Goal: Information Seeking & Learning: Check status

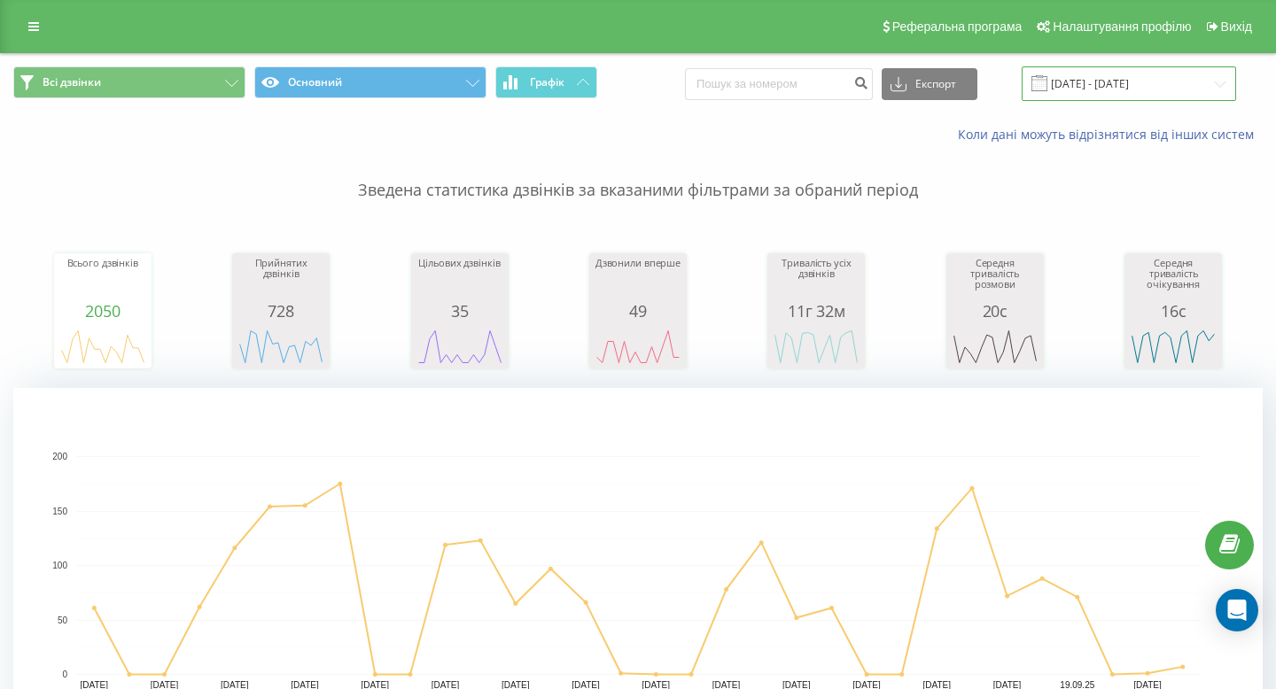
click at [1144, 91] on input "[DATE] - [DATE]" at bounding box center [1129, 83] width 214 height 35
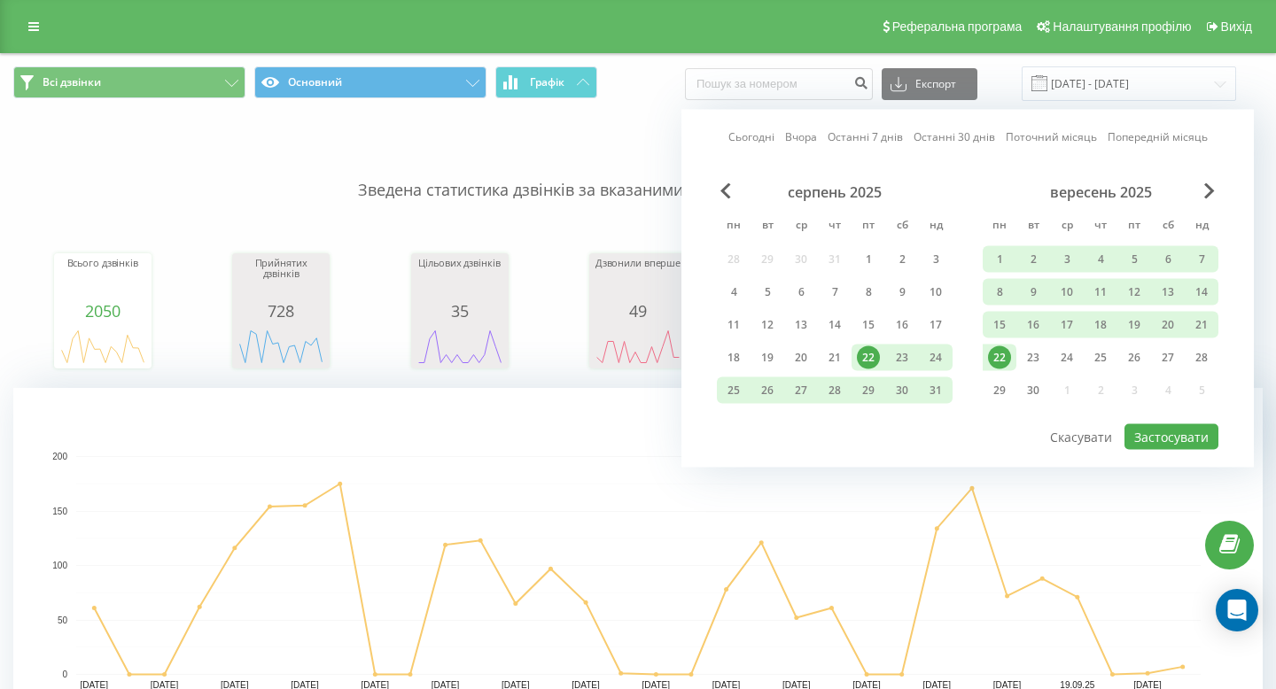
click at [985, 346] on div "22" at bounding box center [1000, 358] width 34 height 27
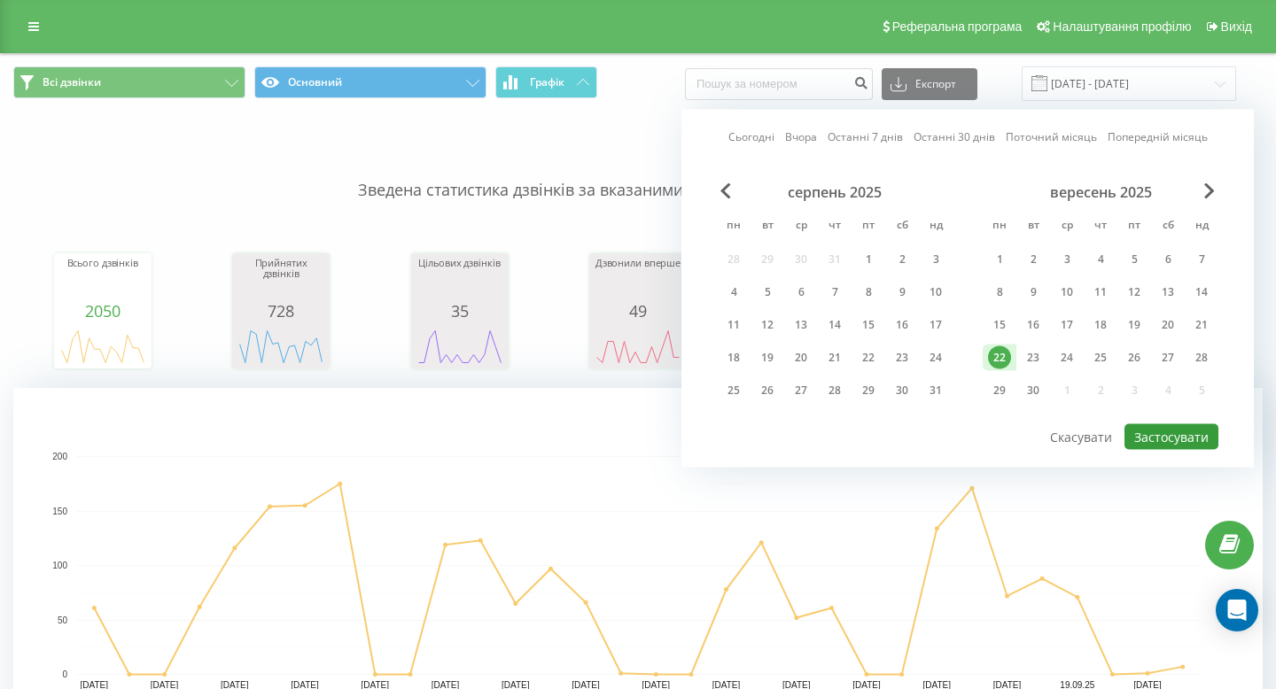
click at [1153, 427] on button "Застосувати" at bounding box center [1172, 437] width 94 height 26
type input "22.09.2025 - 22.09.2025"
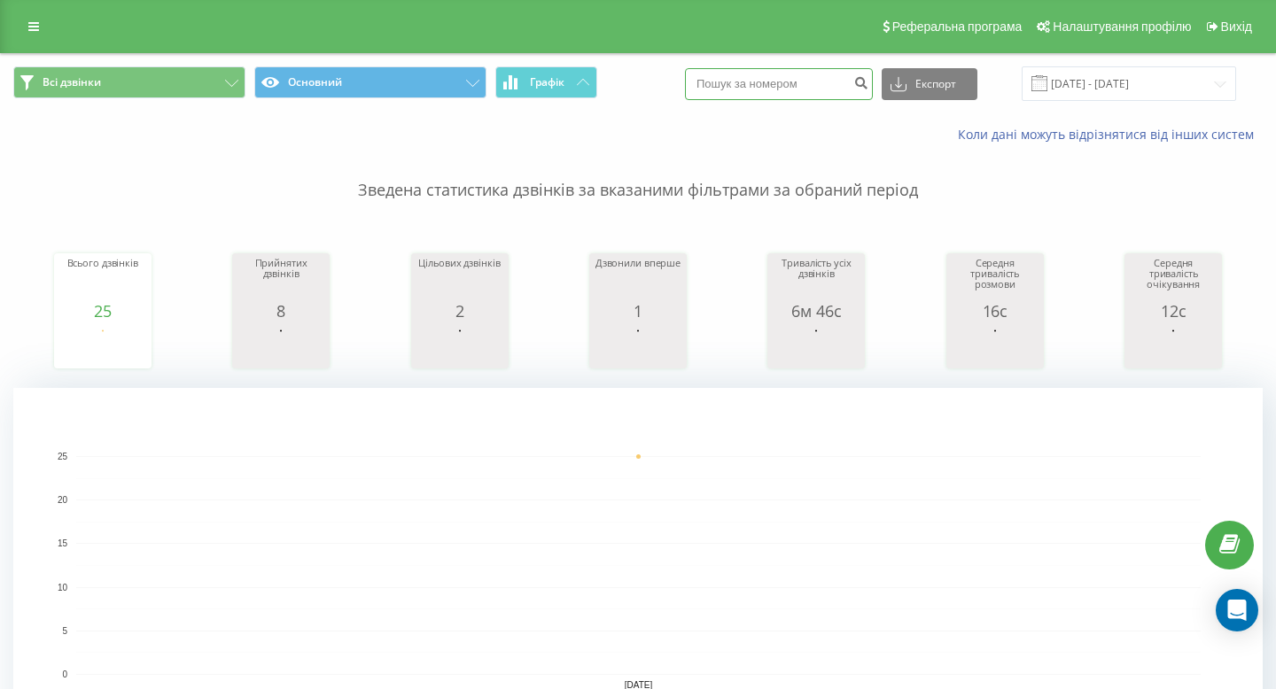
click at [838, 97] on input at bounding box center [779, 84] width 188 height 32
type input "0505813155"
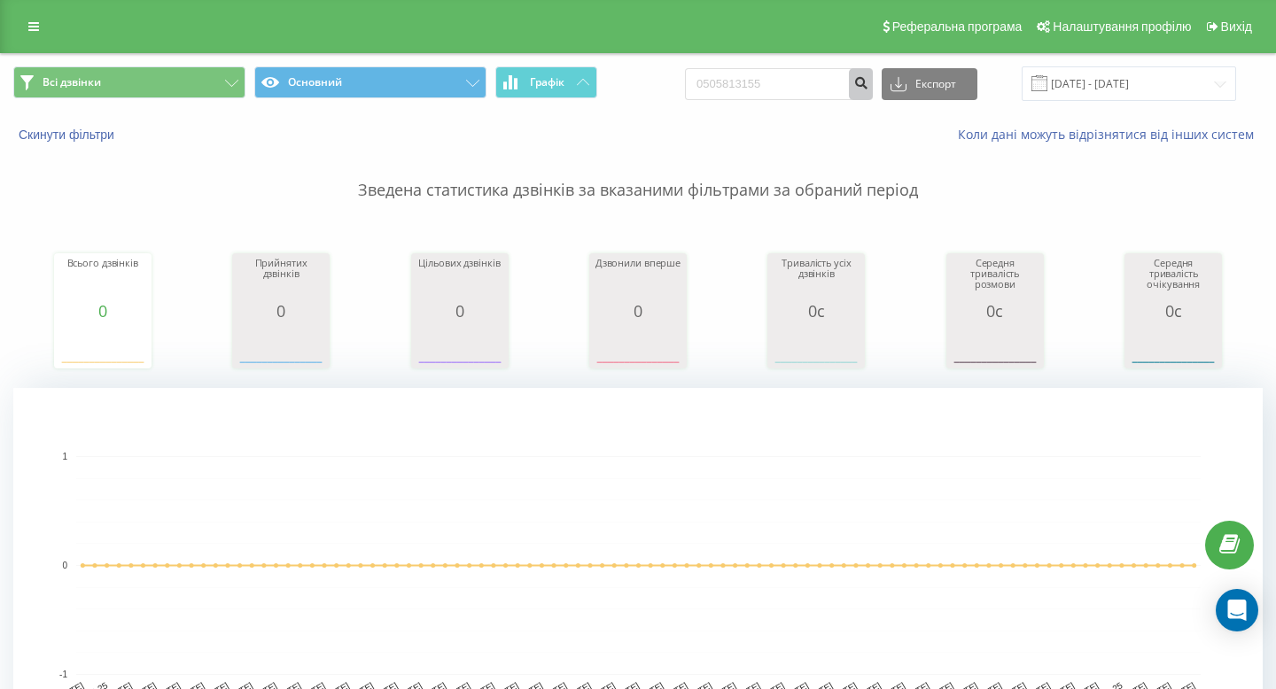
click at [868, 77] on button "submit" at bounding box center [861, 84] width 24 height 32
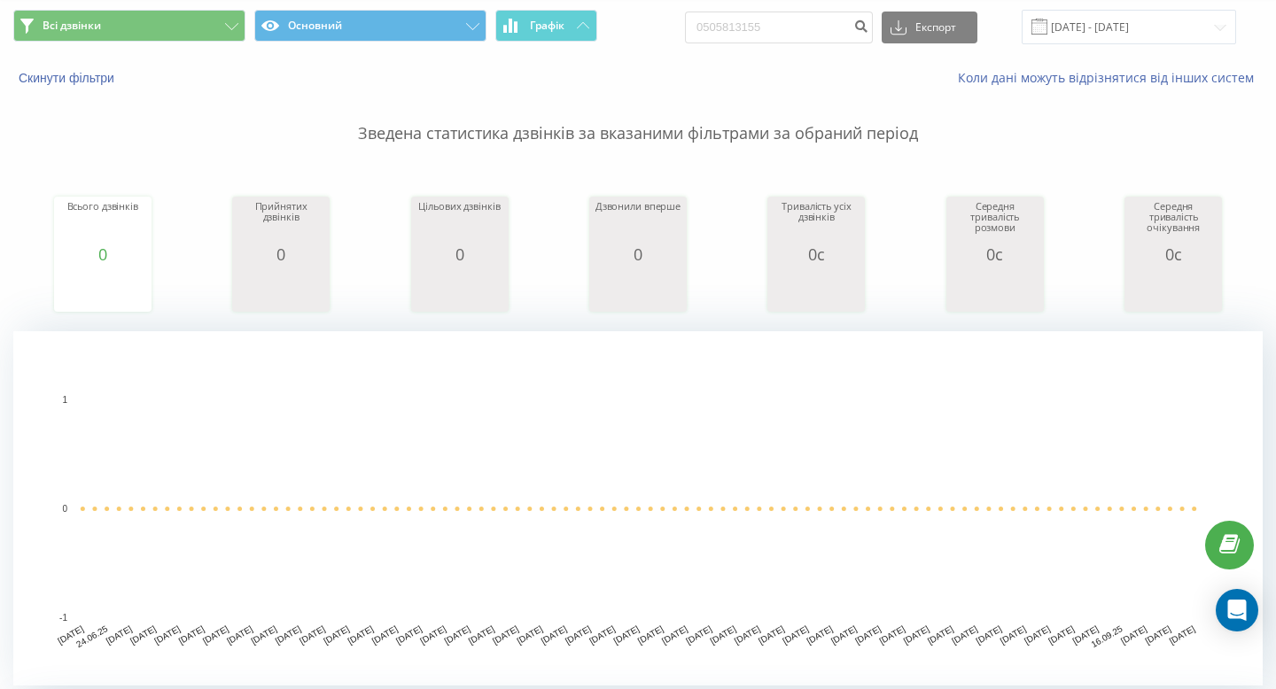
scroll to position [63, 0]
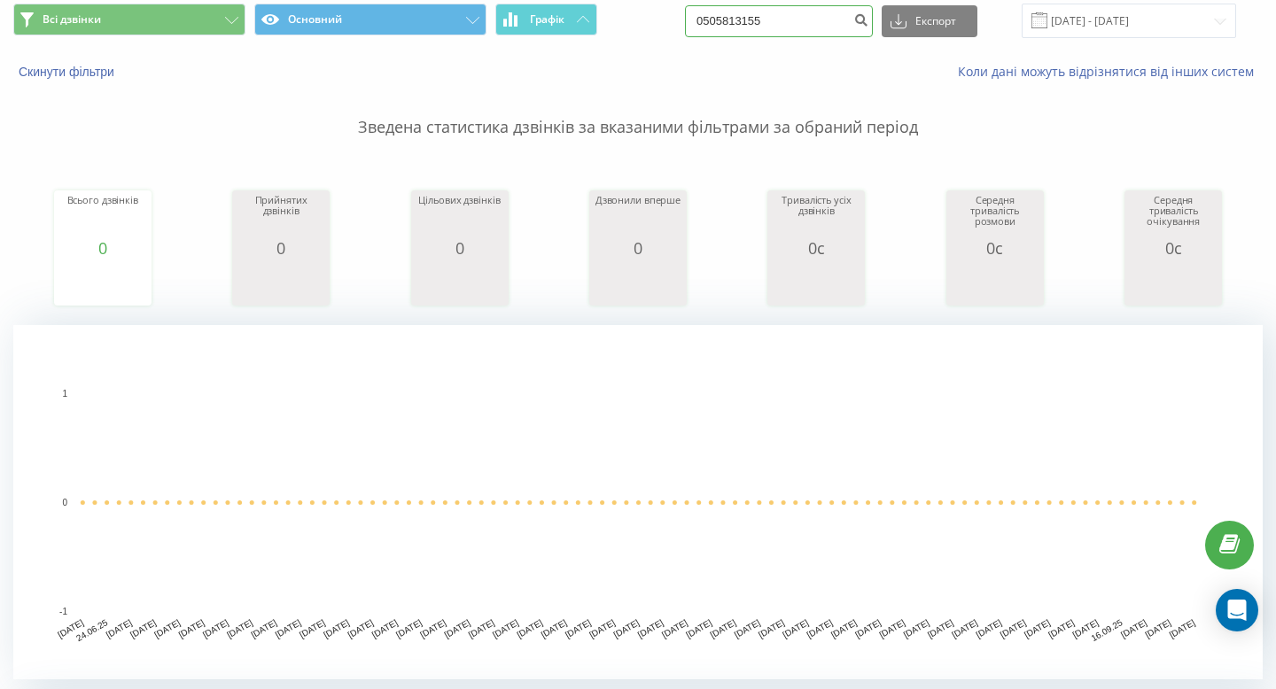
click at [822, 5] on input "0505813155" at bounding box center [779, 21] width 188 height 32
type input "0679966596"
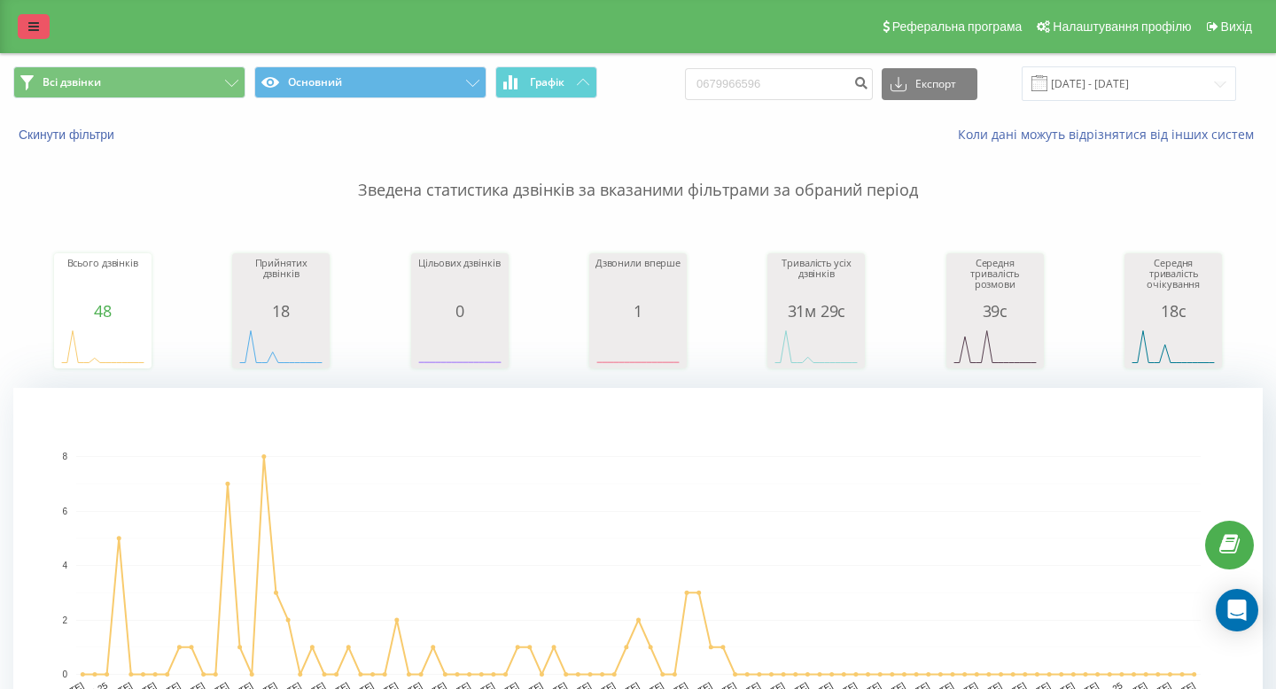
click at [35, 15] on link at bounding box center [34, 26] width 32 height 25
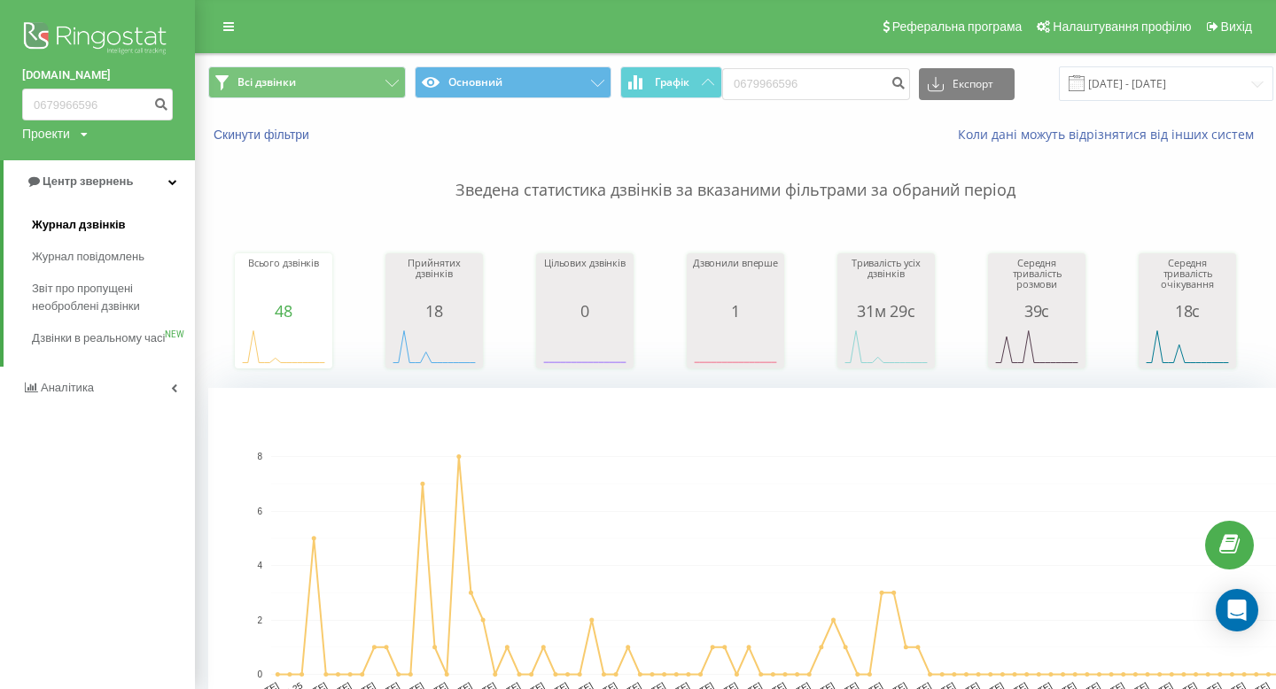
click at [82, 222] on span "Журнал дзвінків" at bounding box center [79, 225] width 94 height 18
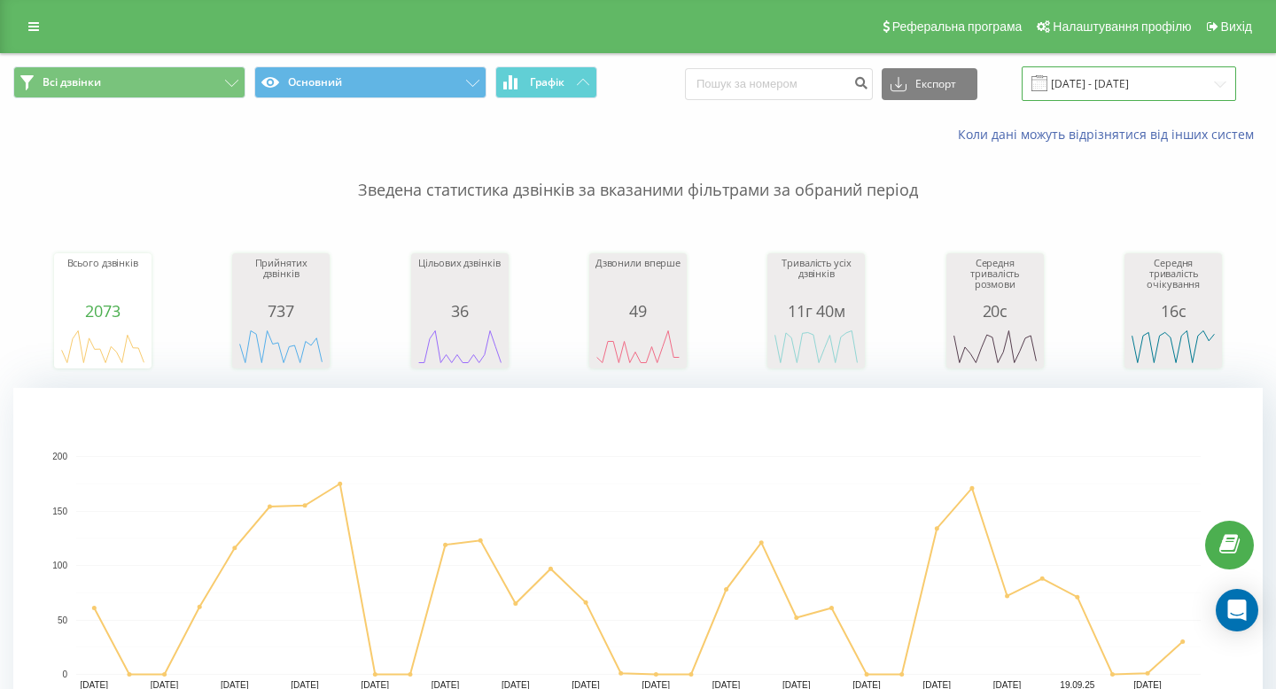
click at [1115, 82] on input "[DATE] - [DATE]" at bounding box center [1129, 83] width 214 height 35
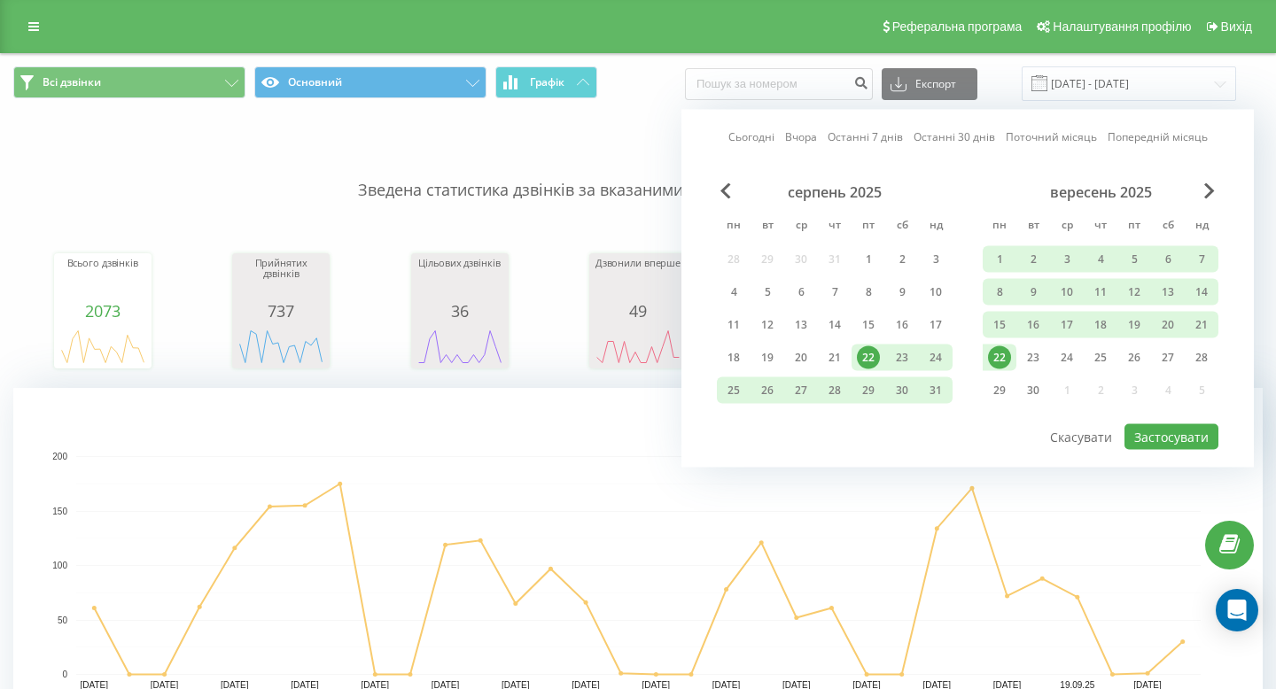
click at [1002, 351] on div "22" at bounding box center [999, 358] width 23 height 23
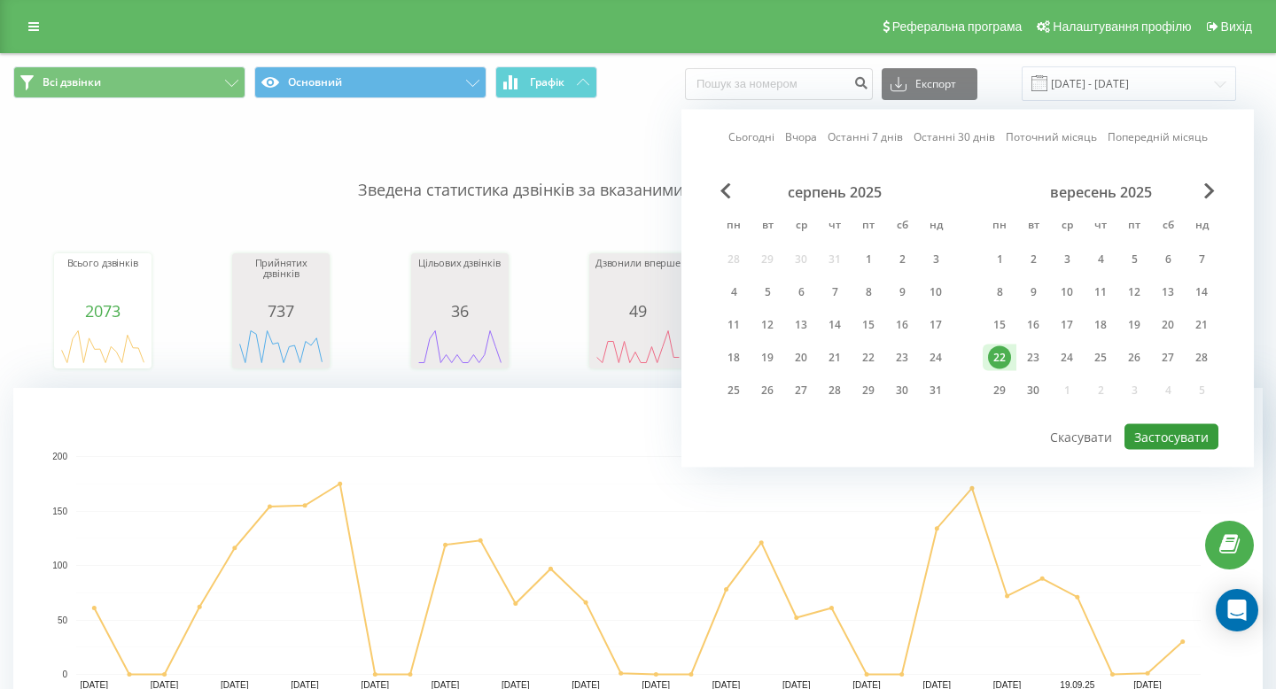
click at [1149, 433] on button "Застосувати" at bounding box center [1172, 437] width 94 height 26
type input "22.09.2025 - 22.09.2025"
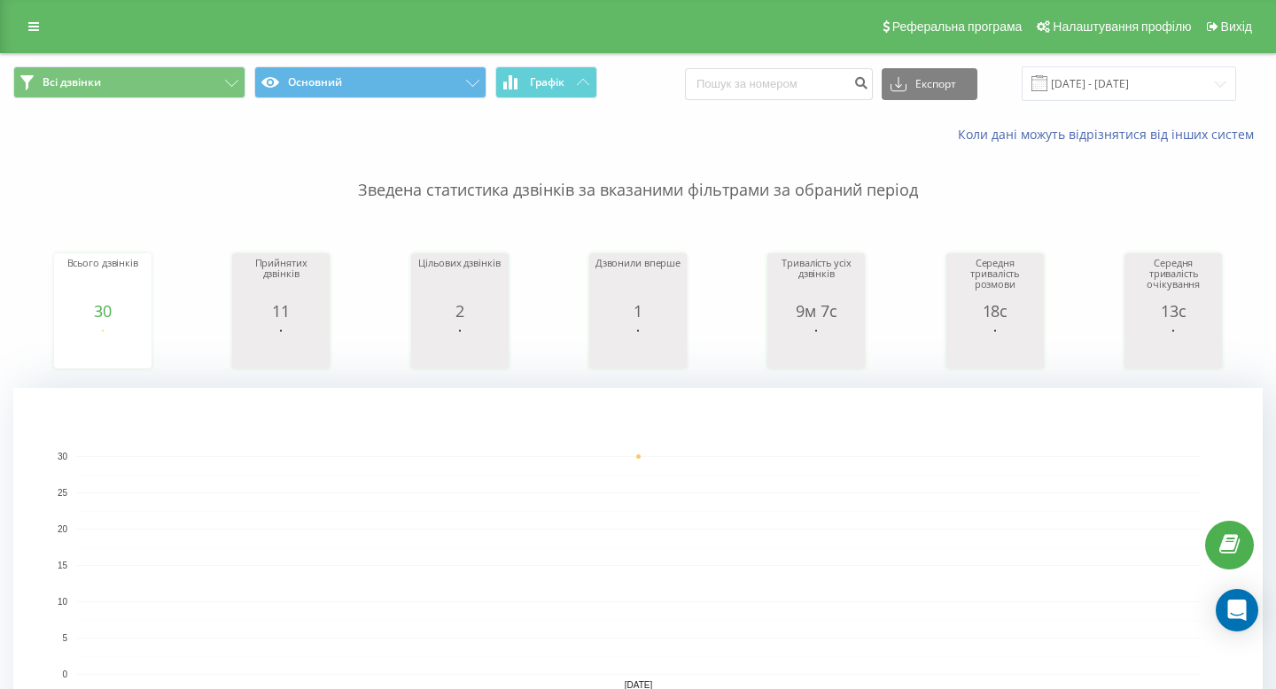
click at [21, 13] on div "Реферальна програма Налаштування профілю Вихід" at bounding box center [638, 26] width 1276 height 53
click at [26, 25] on link at bounding box center [34, 26] width 32 height 25
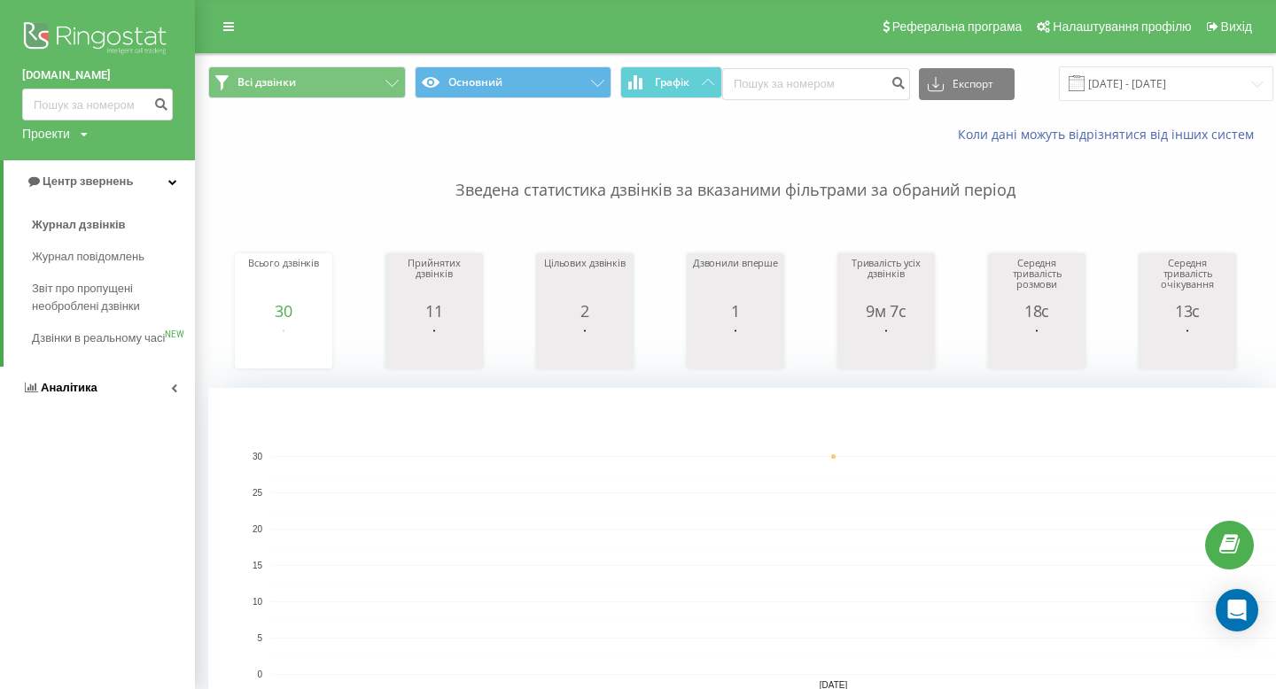
click at [83, 394] on link "Аналiтика" at bounding box center [97, 388] width 195 height 43
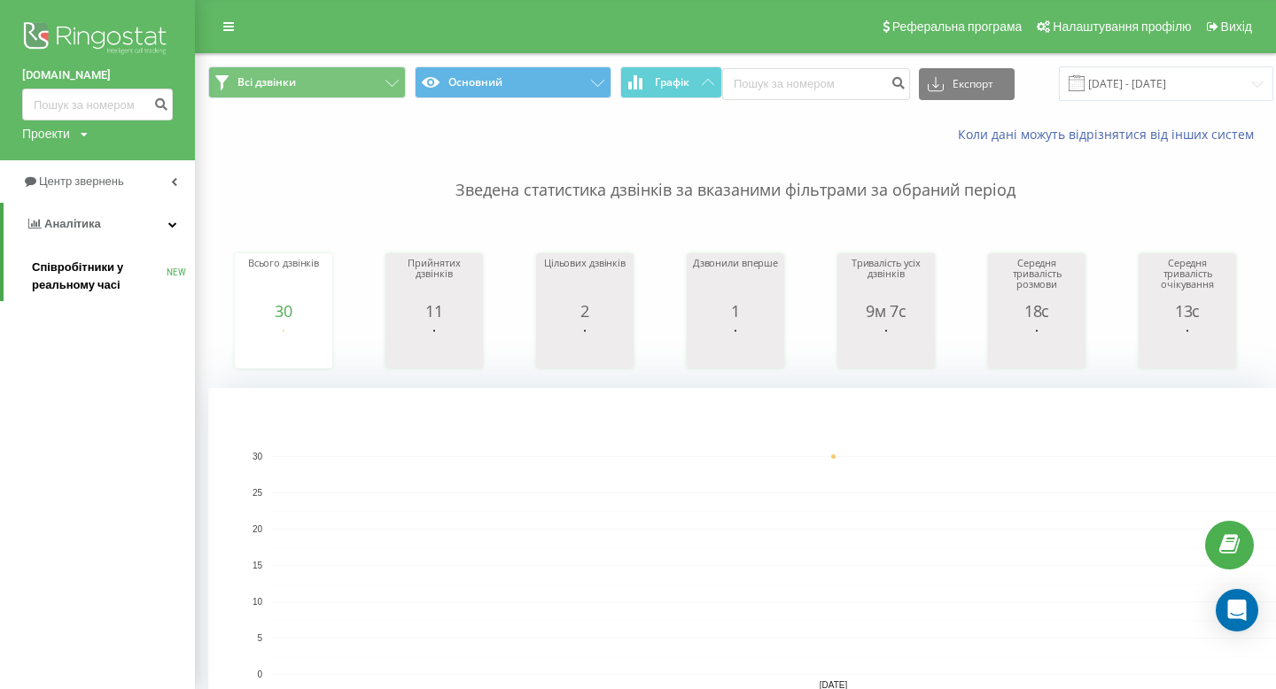
click at [107, 290] on span "Співробітники у реальному часі" at bounding box center [99, 276] width 135 height 35
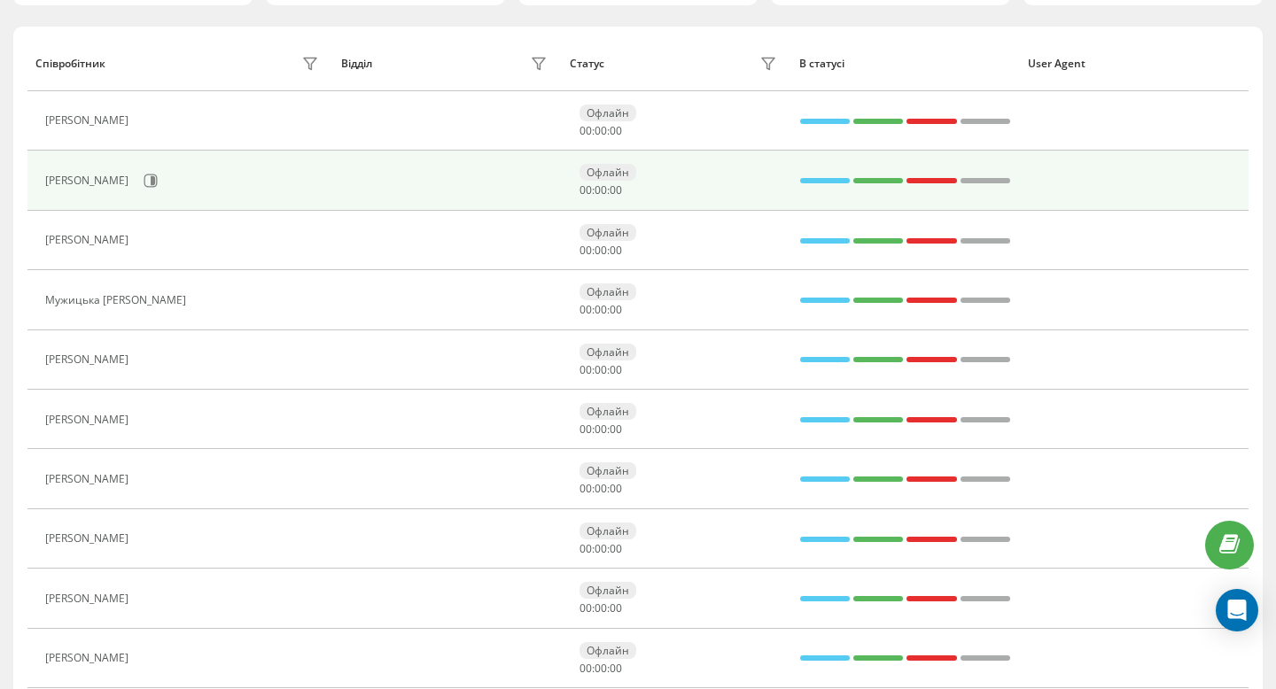
scroll to position [256, 0]
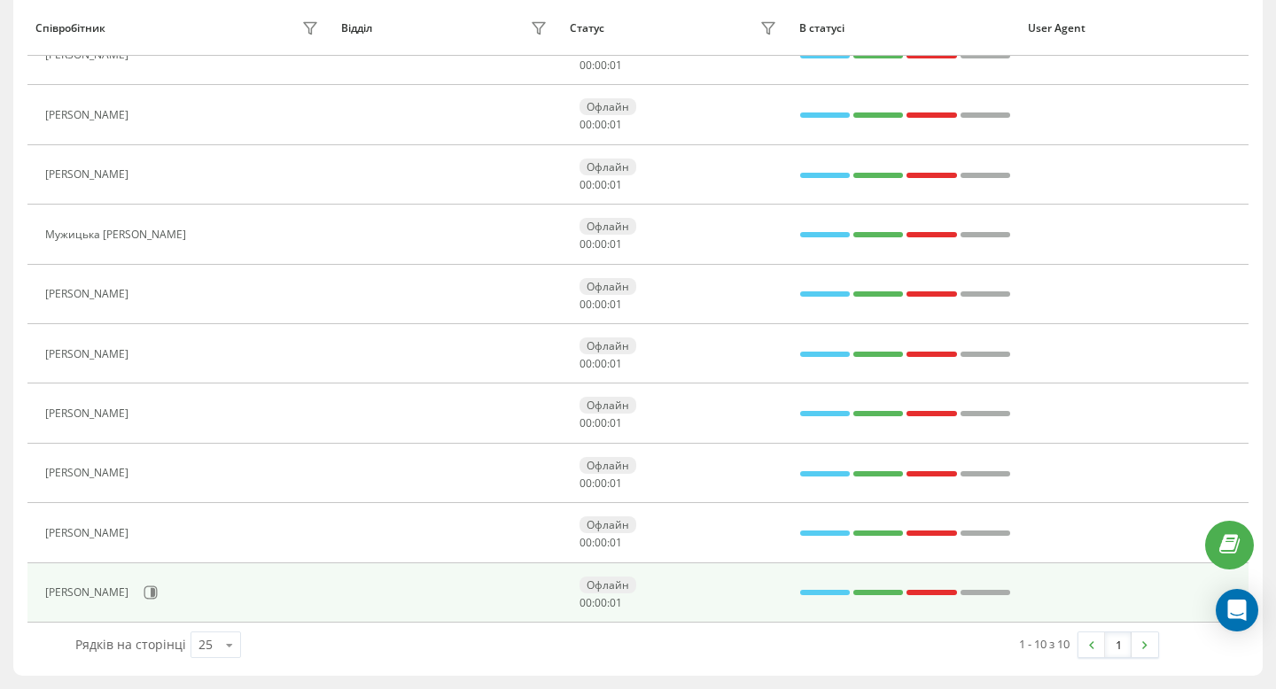
click at [183, 605] on div "[PERSON_NAME]" at bounding box center [184, 593] width 278 height 30
click at [211, 605] on div "[PERSON_NAME]" at bounding box center [184, 593] width 278 height 30
click at [164, 601] on button at bounding box center [150, 593] width 27 height 27
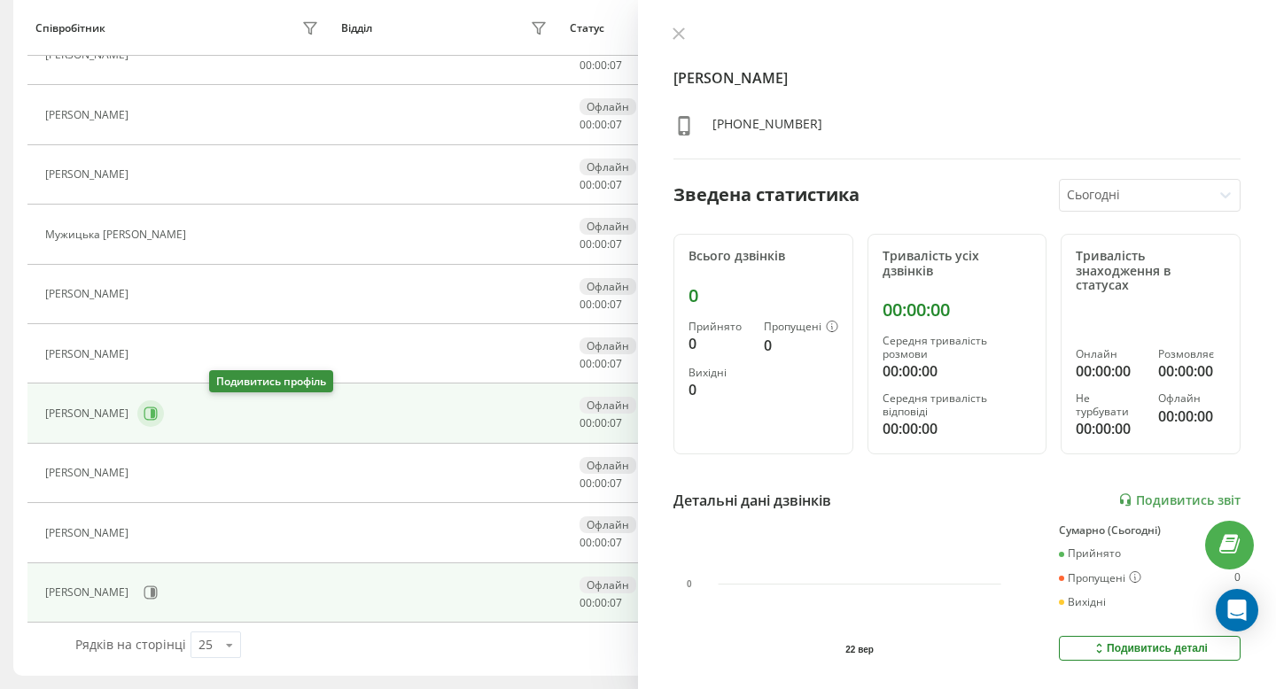
click at [164, 422] on button at bounding box center [150, 414] width 27 height 27
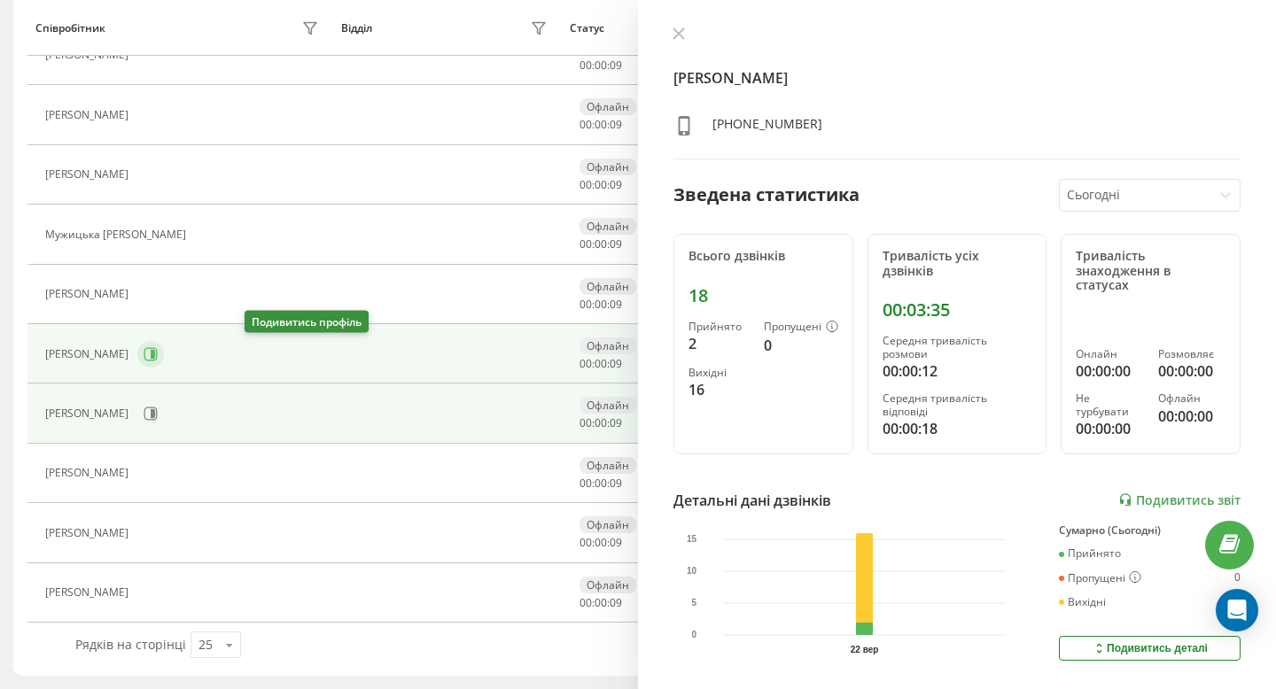
click at [158, 351] on icon at bounding box center [151, 354] width 14 height 14
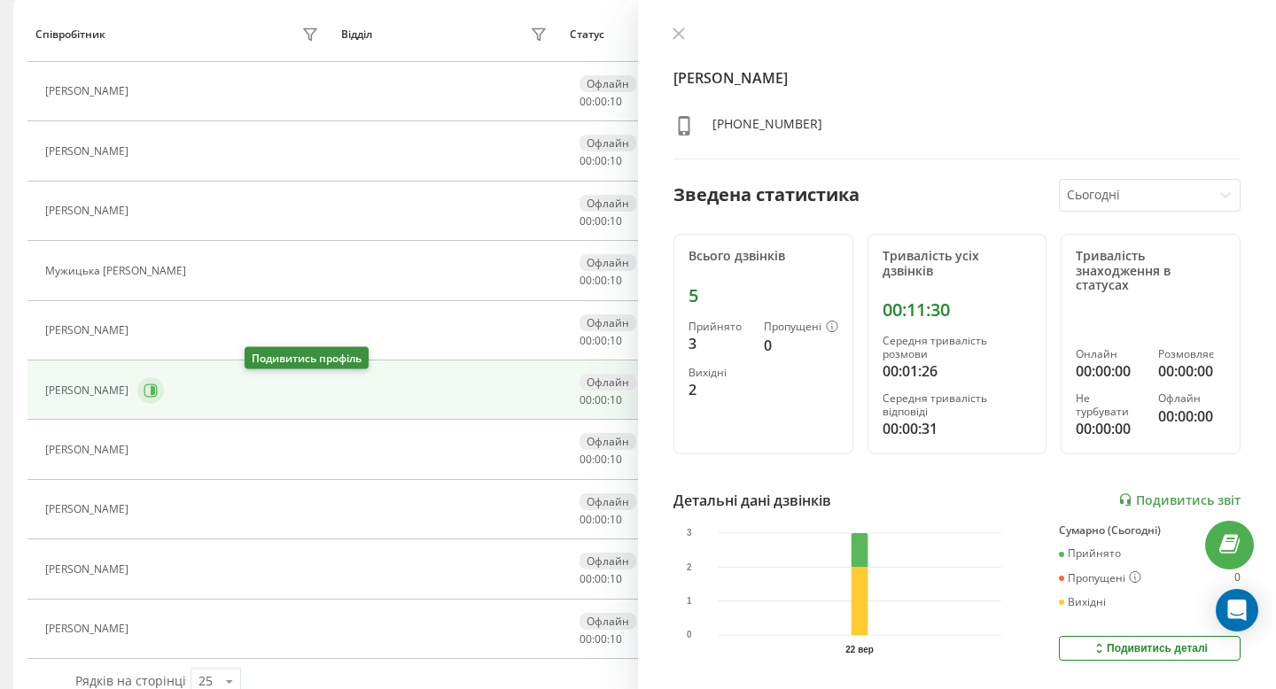
scroll to position [214, 0]
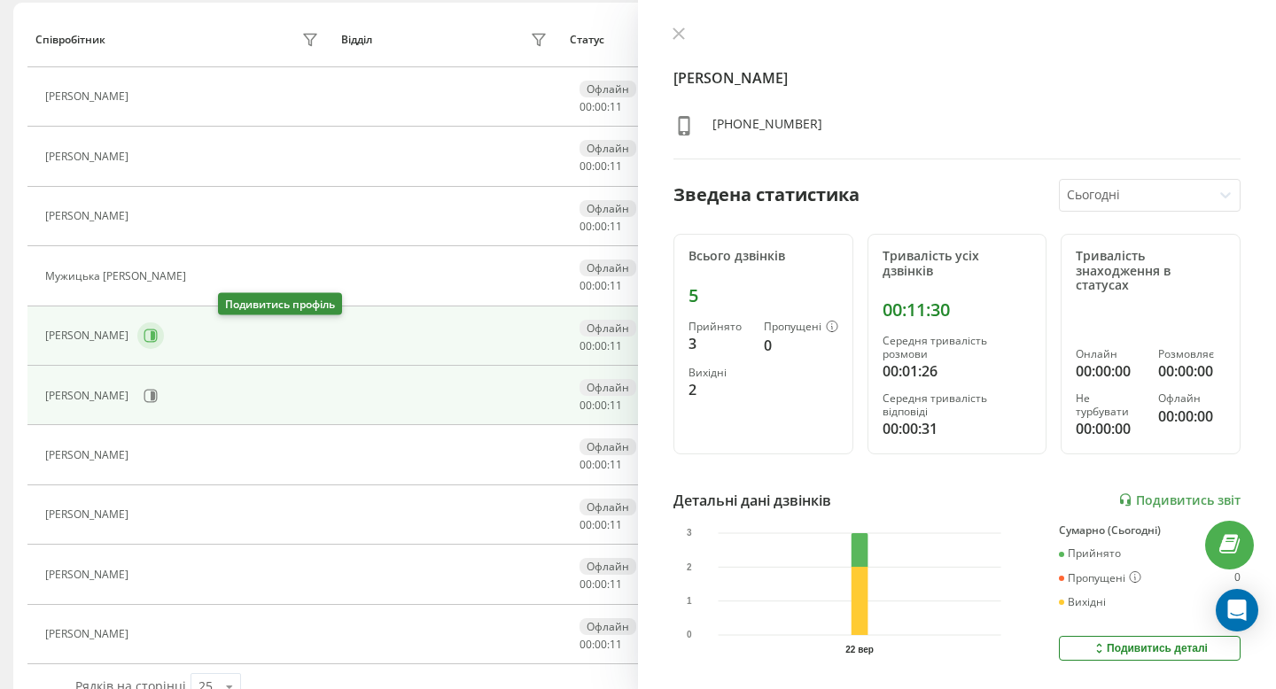
click at [164, 333] on button at bounding box center [150, 336] width 27 height 27
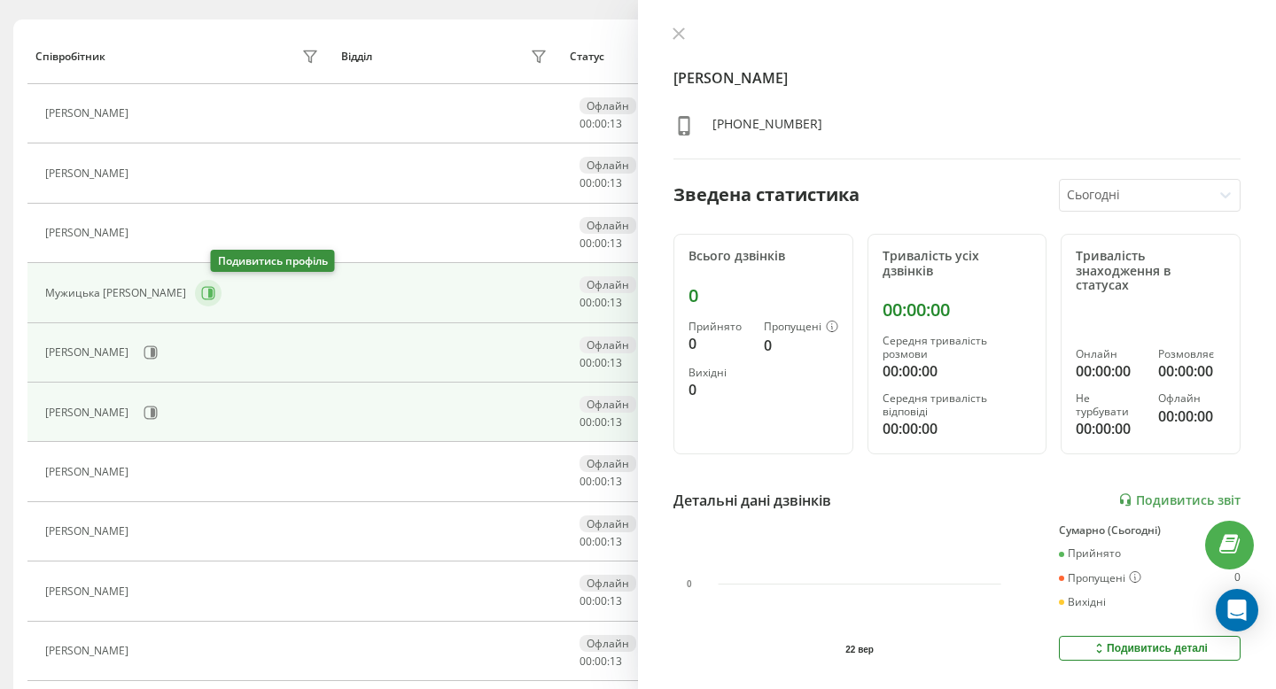
click at [213, 294] on button at bounding box center [208, 293] width 27 height 27
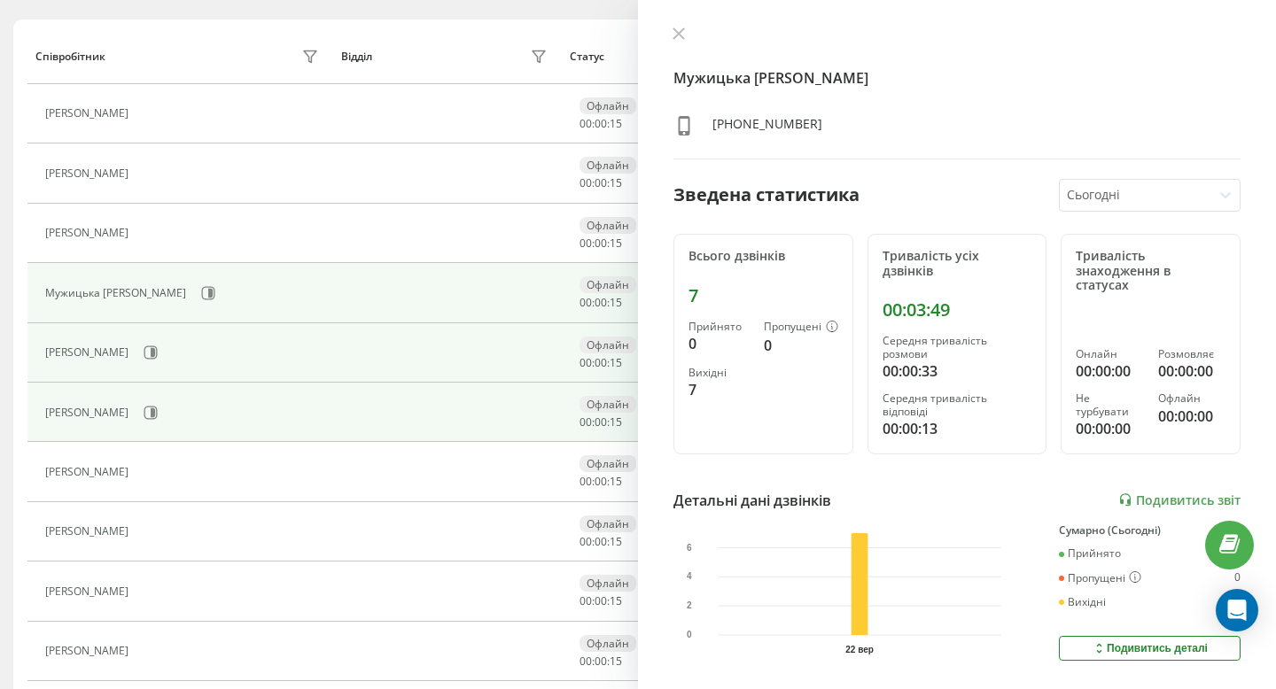
scroll to position [162, 0]
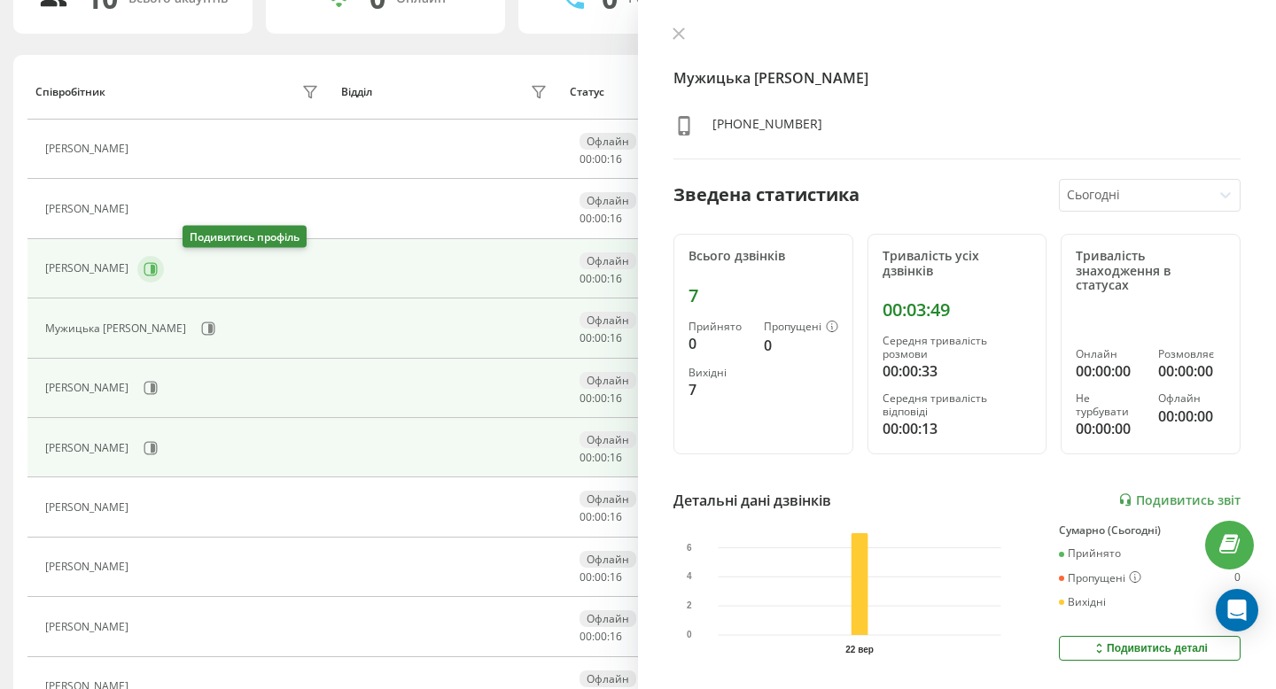
click at [164, 269] on button at bounding box center [150, 269] width 27 height 27
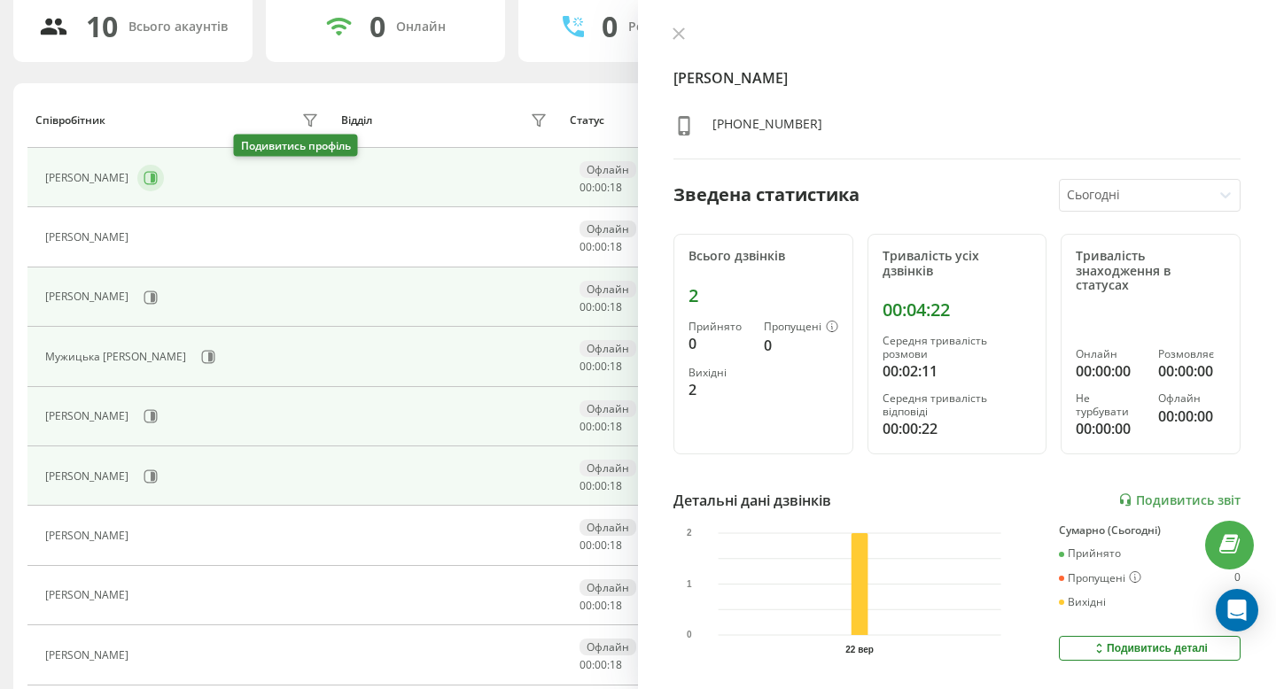
click at [164, 170] on button at bounding box center [150, 178] width 27 height 27
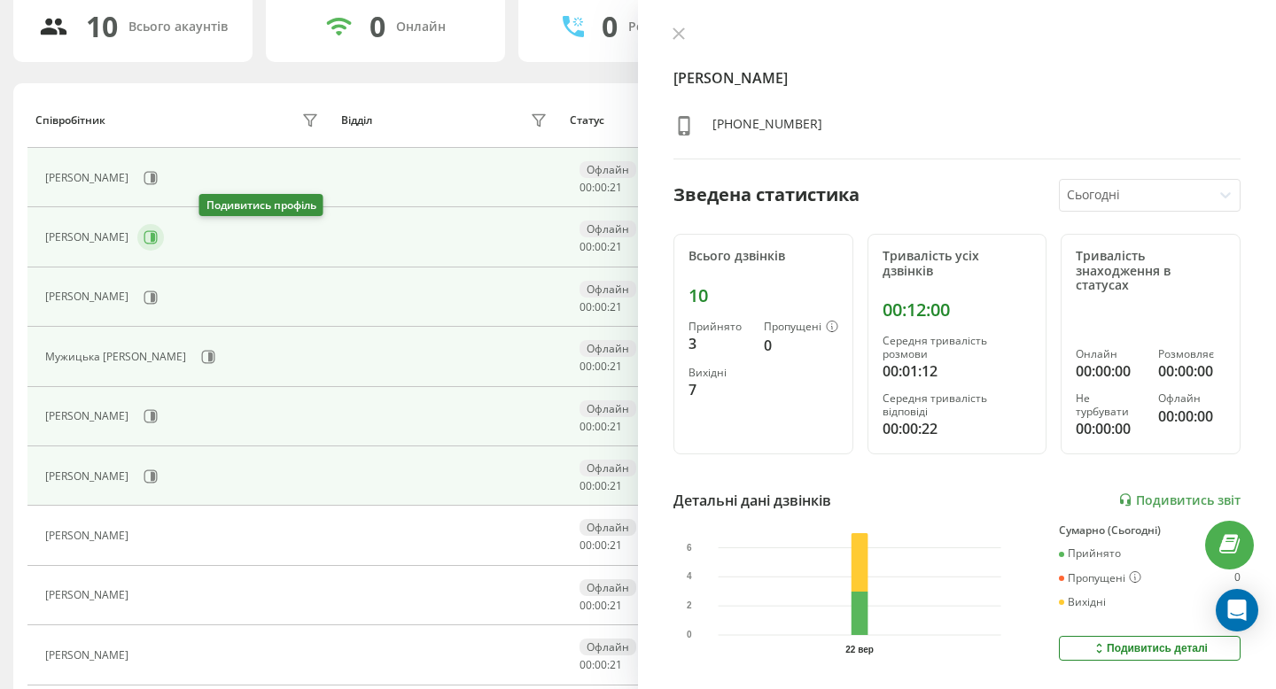
click at [158, 240] on icon at bounding box center [150, 237] width 13 height 13
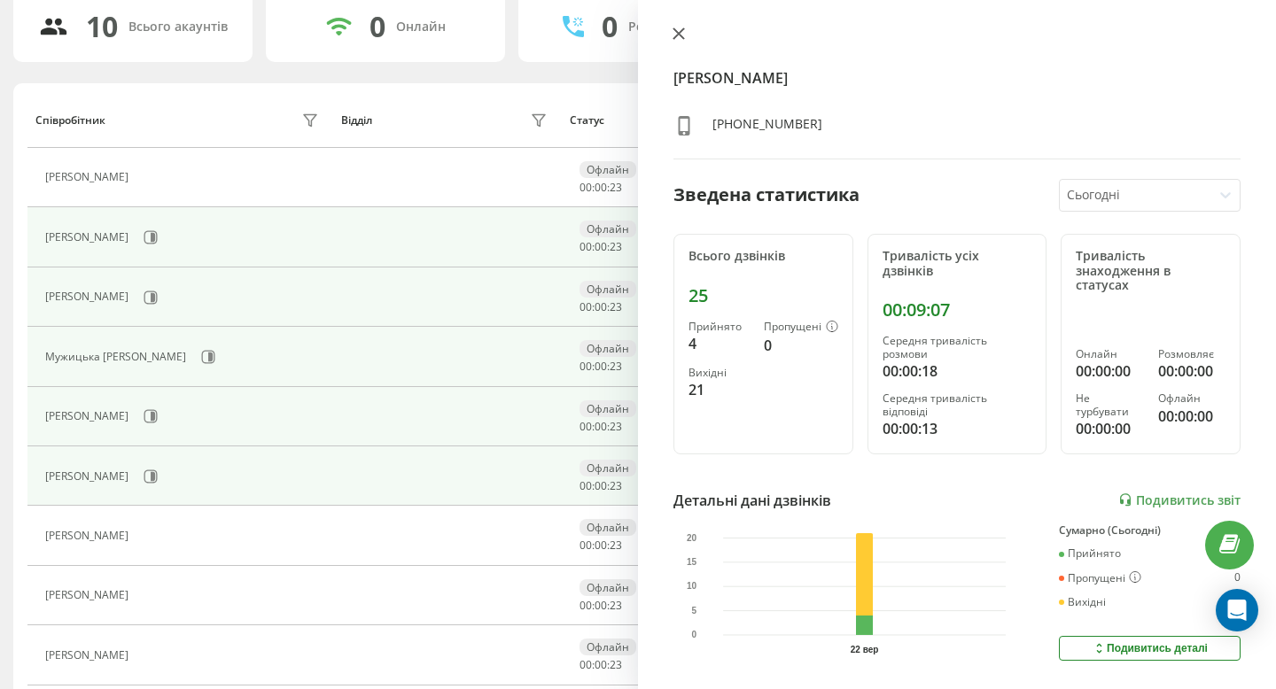
click at [681, 27] on button at bounding box center [678, 35] width 23 height 17
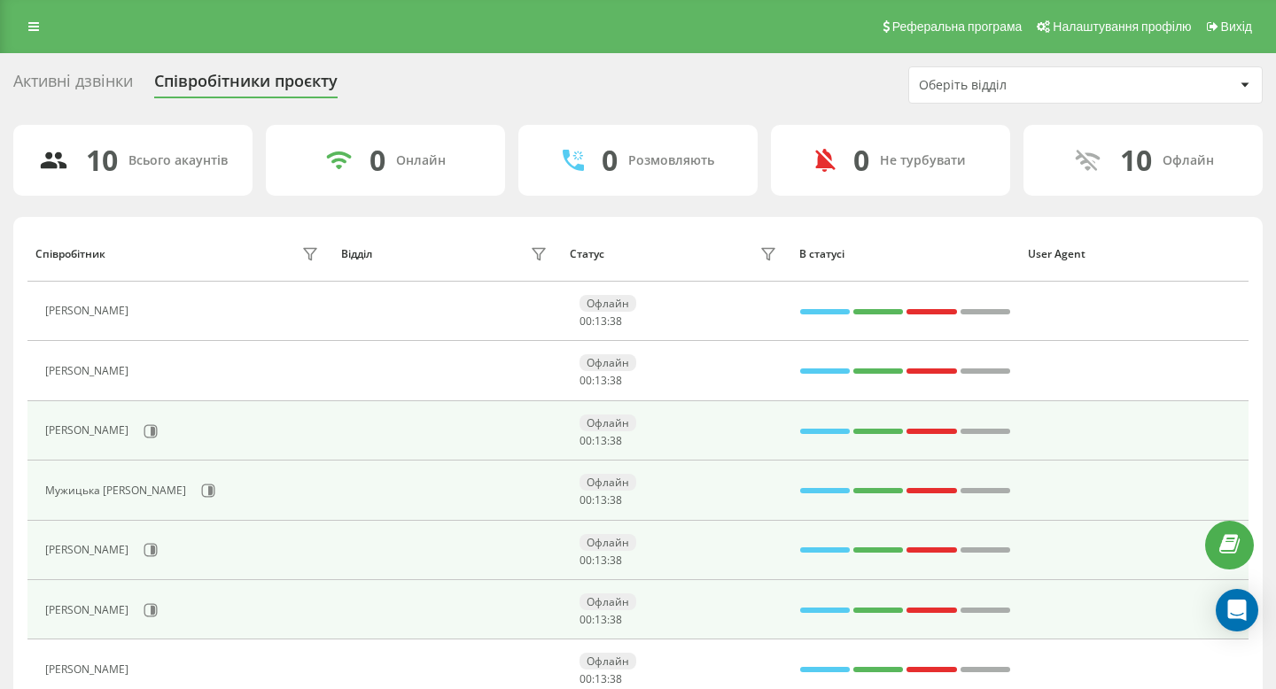
click at [15, 53] on div "Активні дзвінки Співробітники проєкту Оберіть відділ 10 Всього акаунтів 0 Онлай…" at bounding box center [638, 499] width 1276 height 892
click at [20, 30] on link at bounding box center [34, 26] width 32 height 25
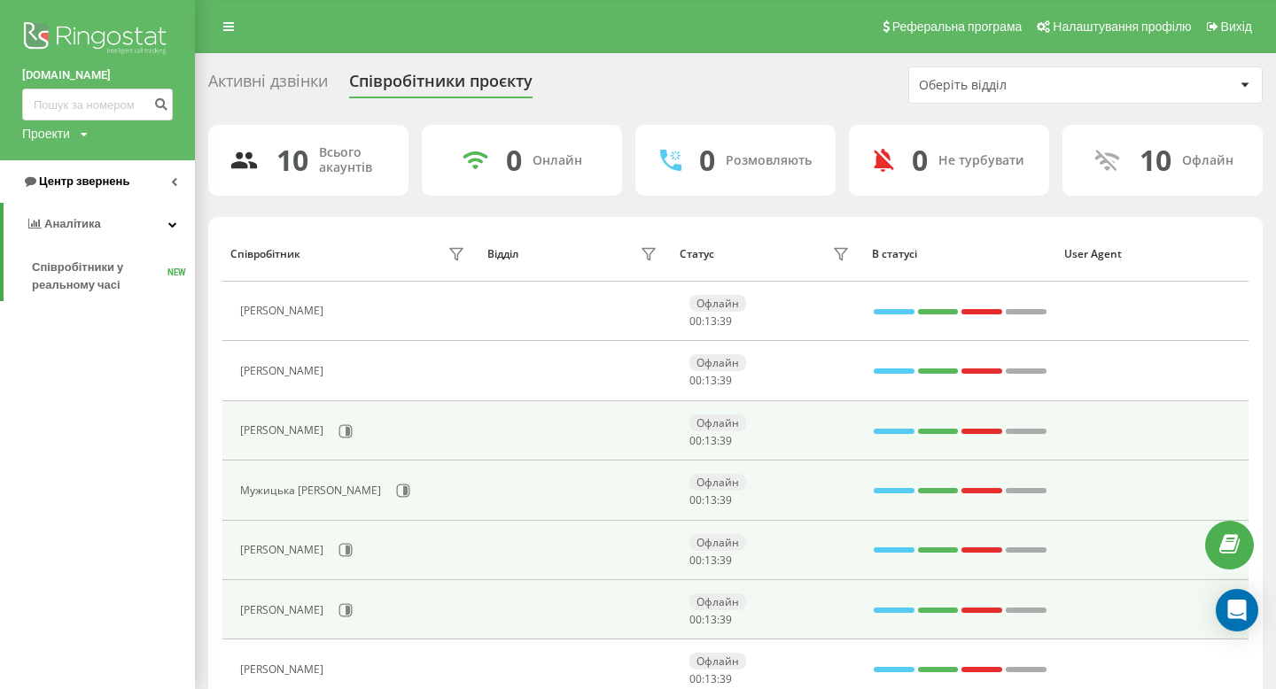
click at [124, 175] on span "Центр звернень" at bounding box center [75, 182] width 107 height 18
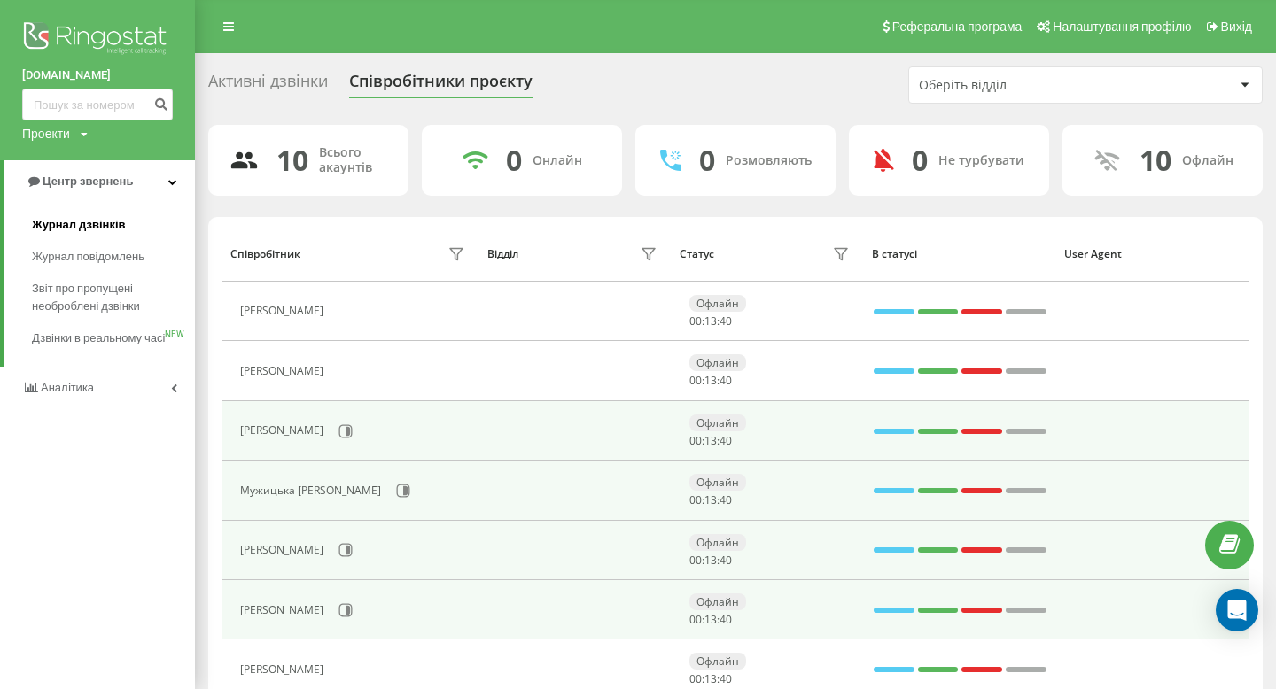
click at [136, 220] on link "Журнал дзвінків" at bounding box center [113, 225] width 163 height 32
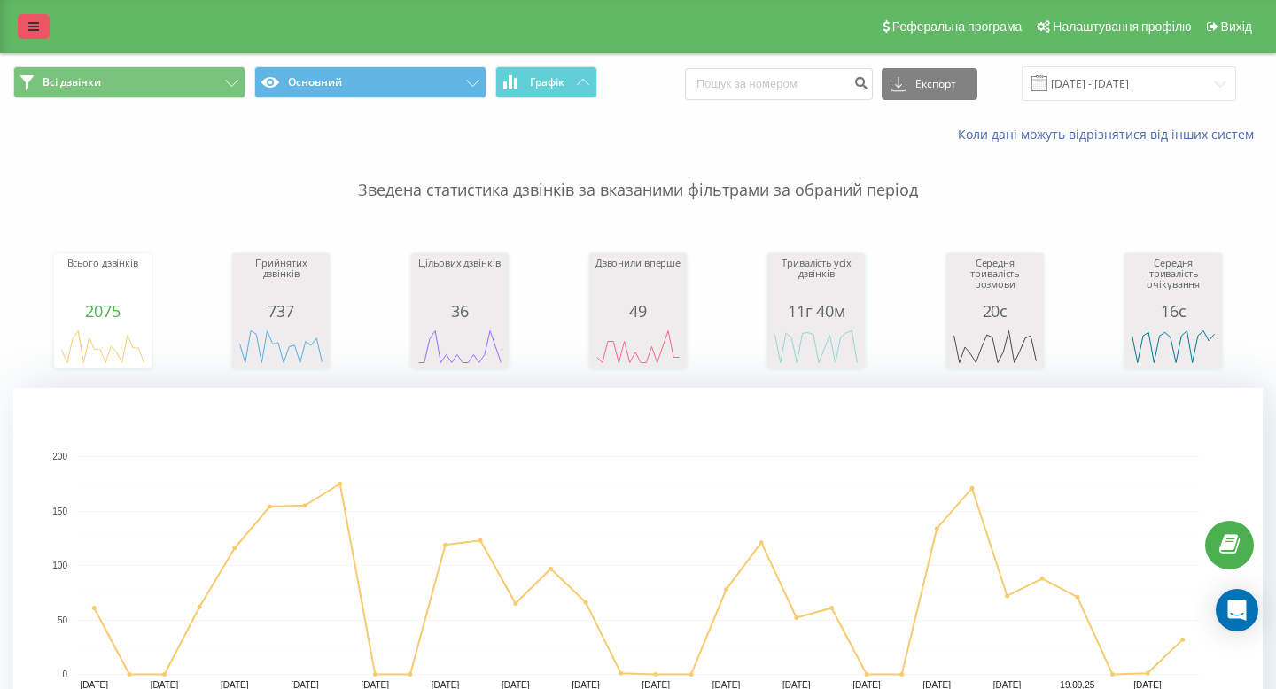
click at [35, 26] on icon at bounding box center [33, 26] width 11 height 12
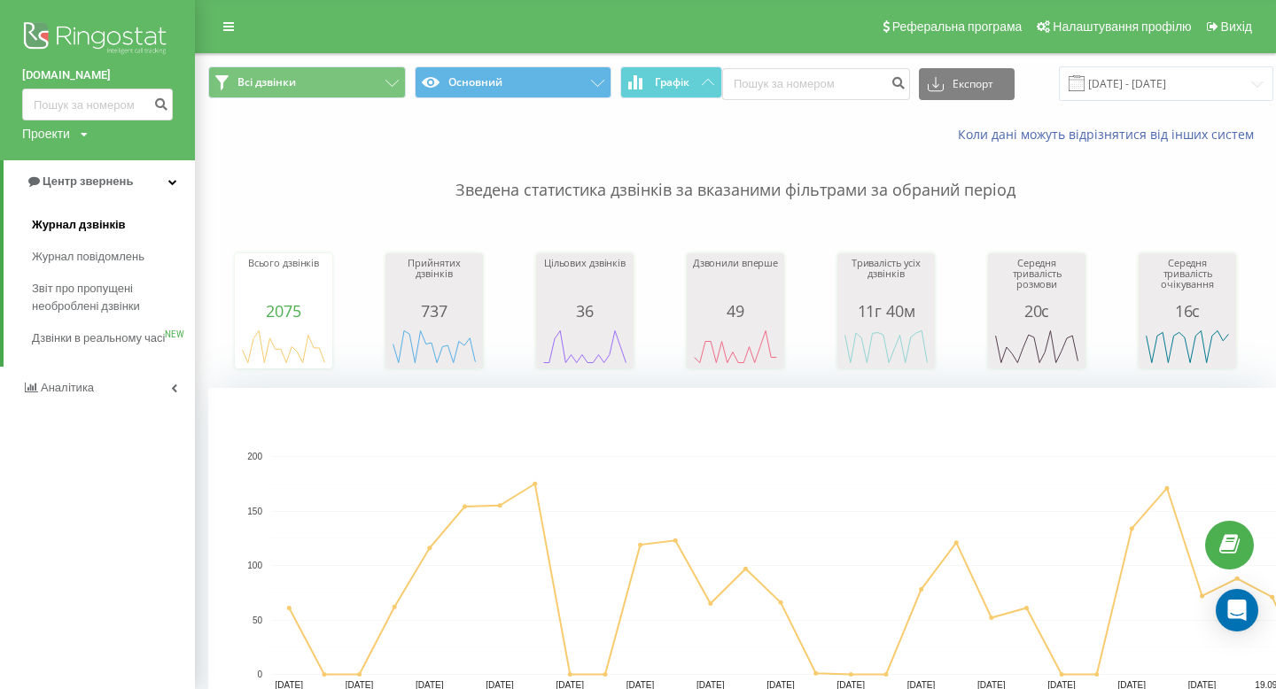
click at [69, 226] on span "Журнал дзвінків" at bounding box center [79, 225] width 94 height 18
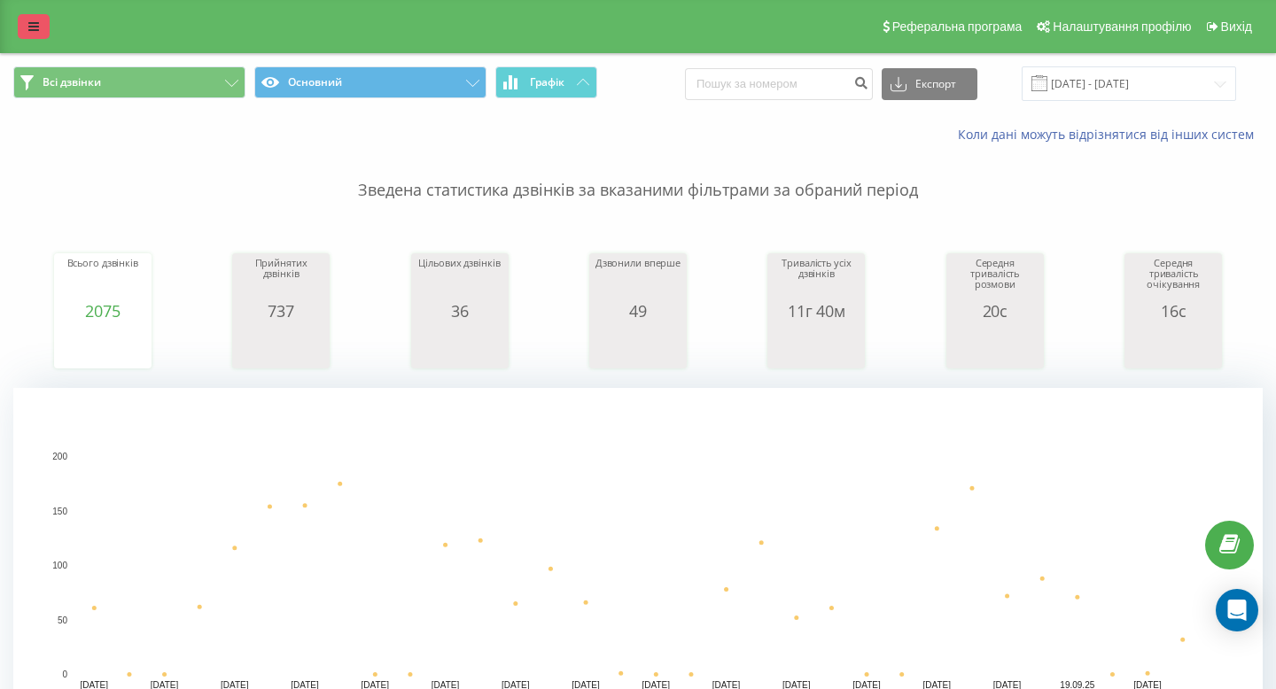
click at [27, 34] on link at bounding box center [34, 26] width 32 height 25
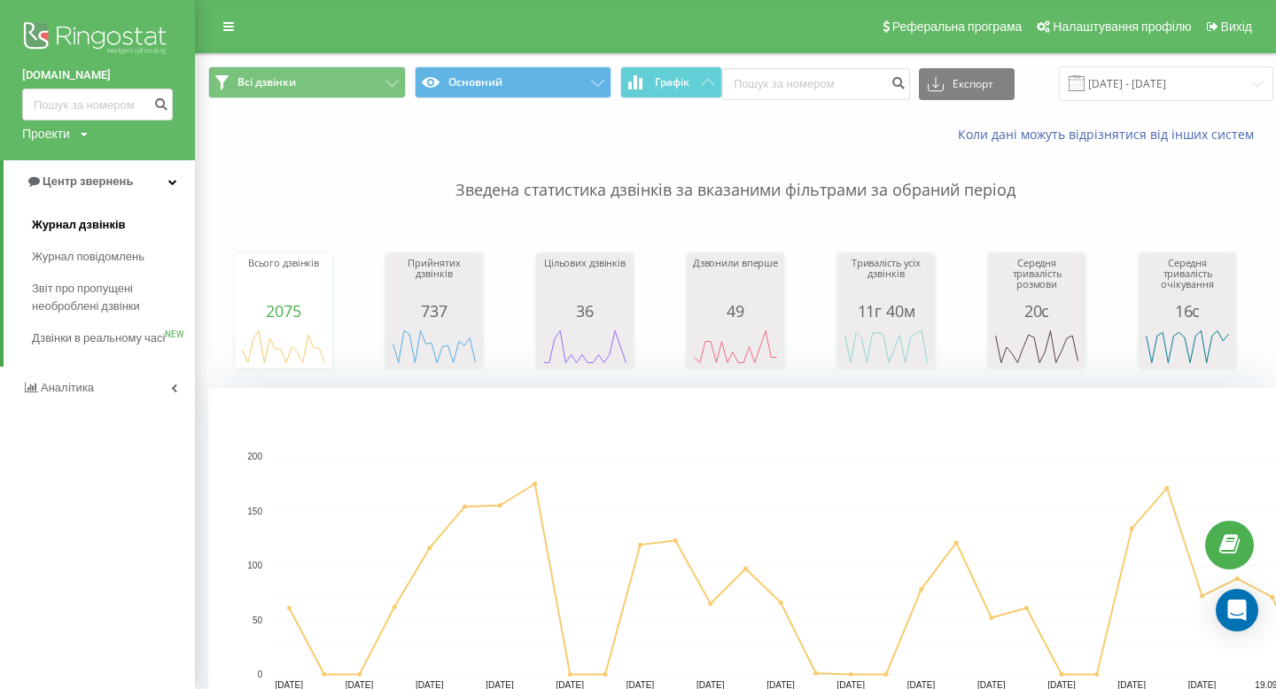
click at [126, 238] on link "Журнал дзвінків" at bounding box center [113, 225] width 163 height 32
